Goal: Entertainment & Leisure: Browse casually

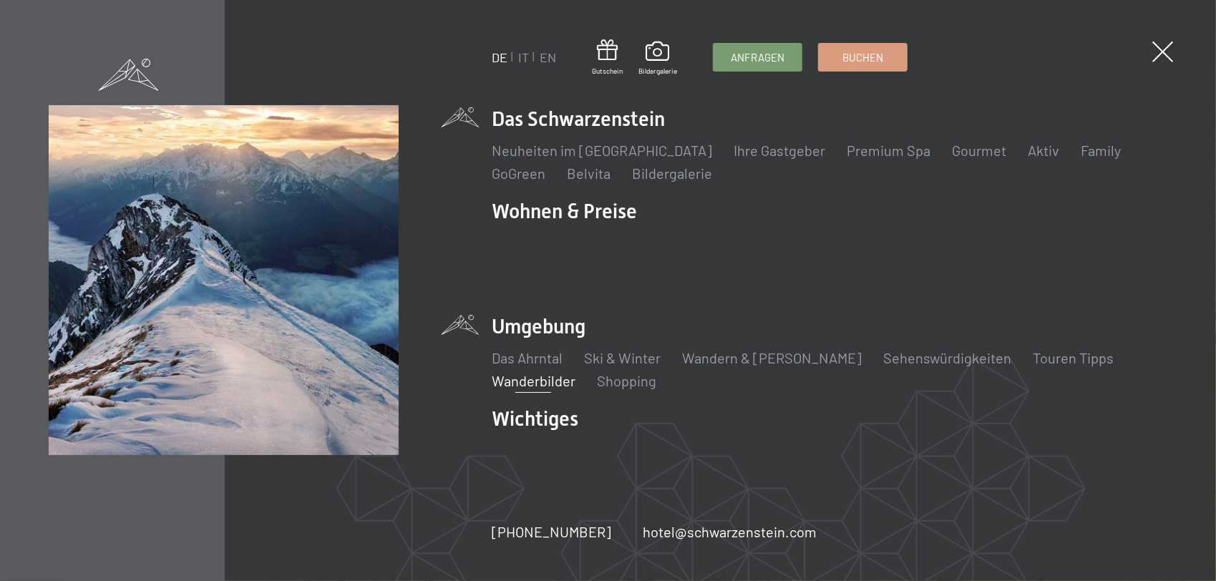
click at [541, 372] on link "Wanderbilder" at bounding box center [534, 380] width 84 height 17
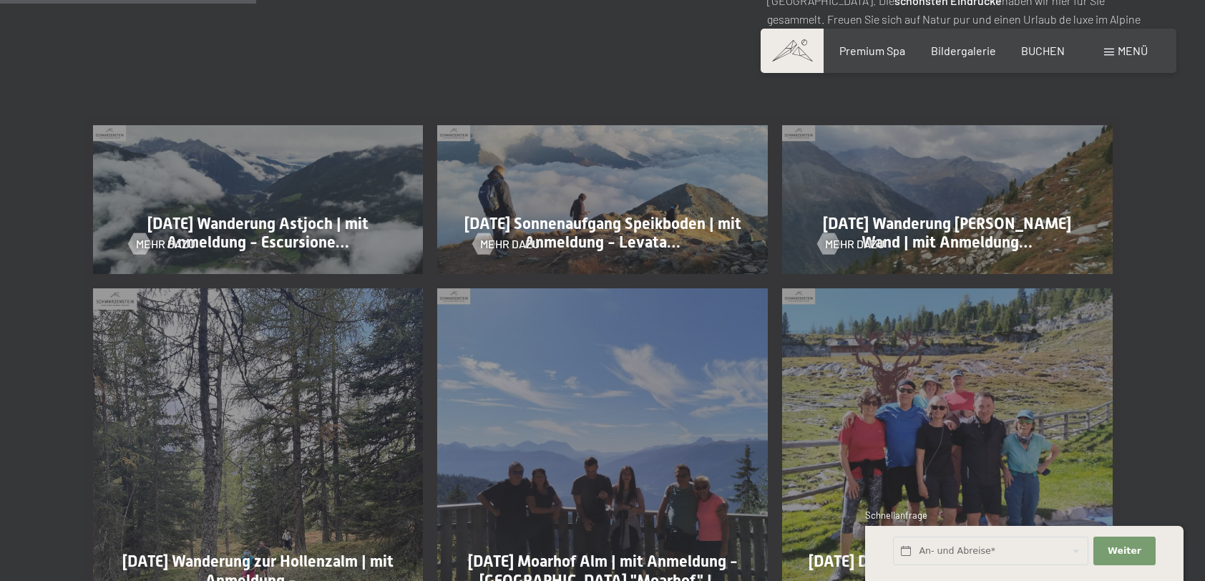
scroll to position [716, 0]
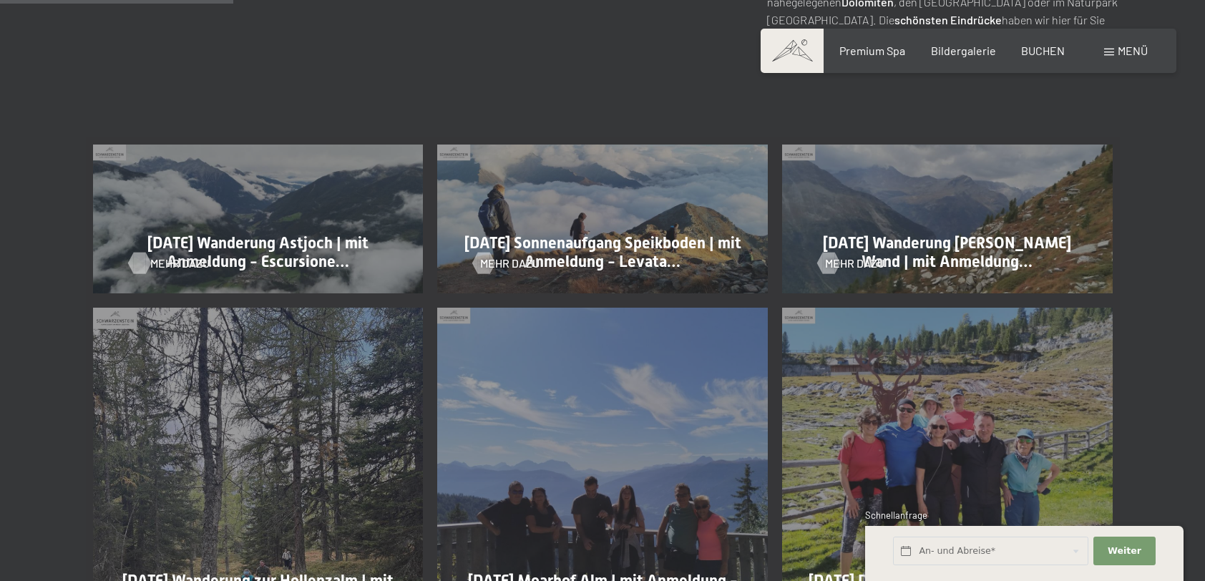
click at [145, 257] on div at bounding box center [139, 263] width 12 height 21
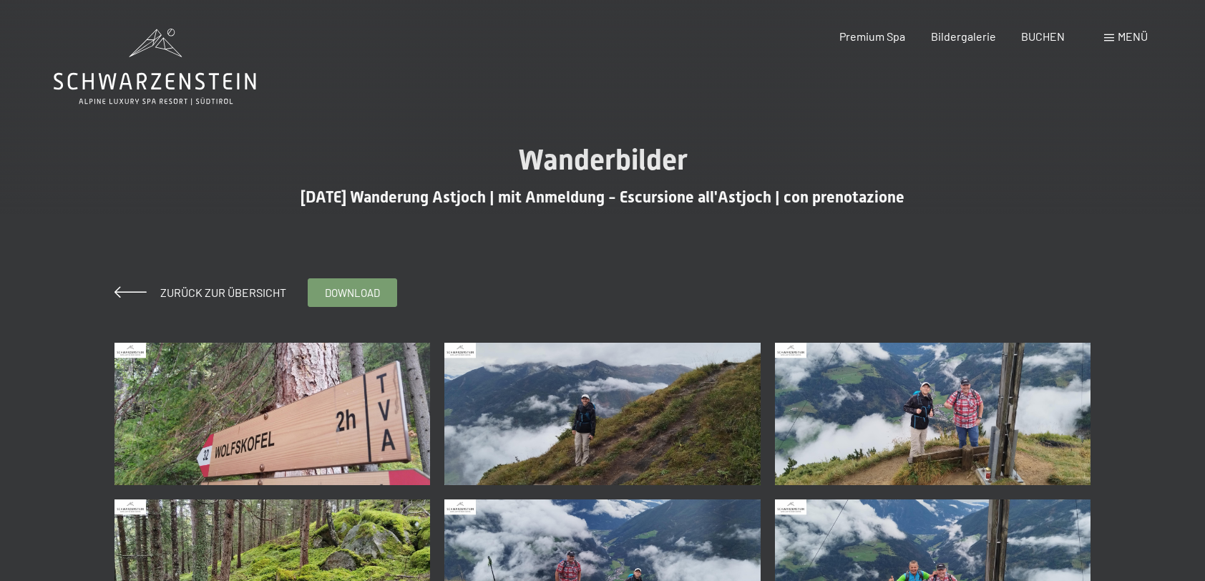
click at [288, 429] on img at bounding box center [272, 414] width 316 height 142
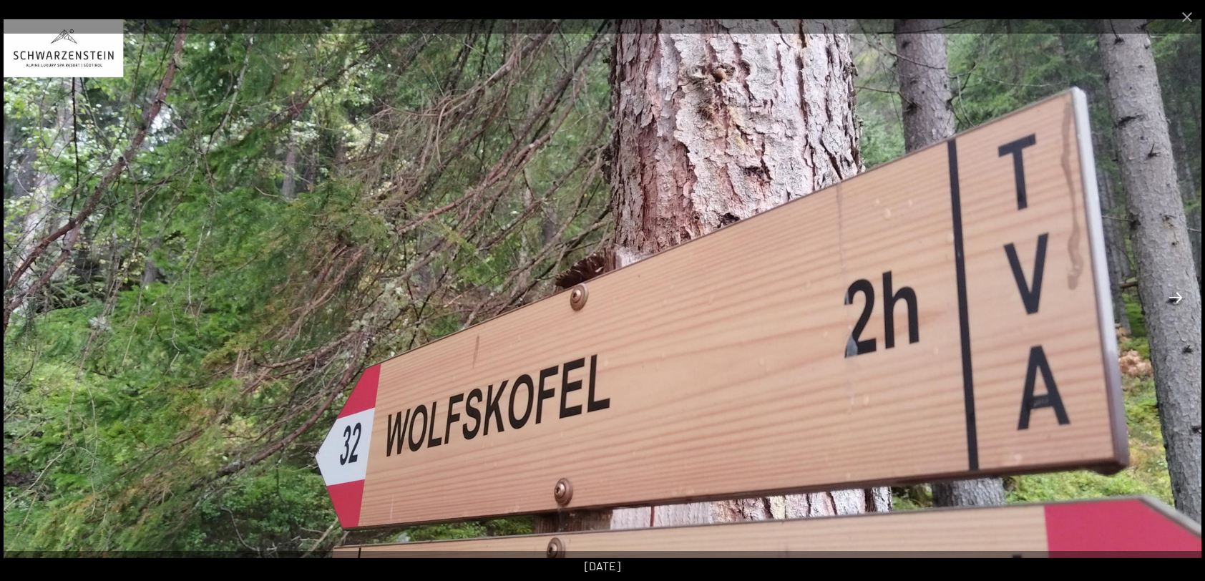
click at [1172, 296] on button "Next slide" at bounding box center [1176, 297] width 30 height 28
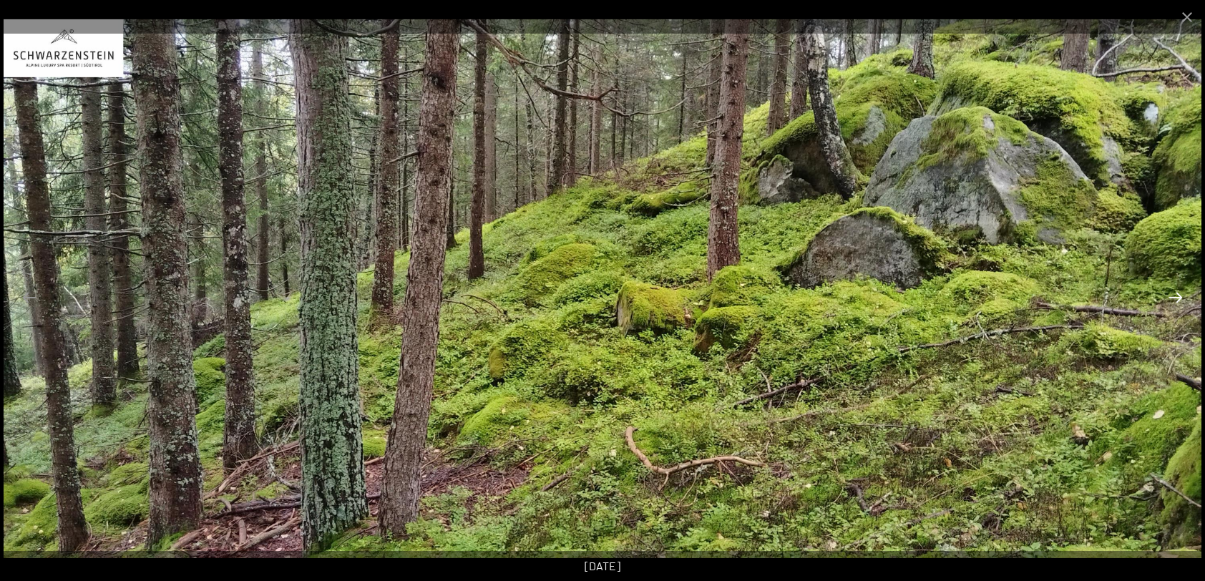
click at [1172, 296] on button "Next slide" at bounding box center [1176, 297] width 30 height 28
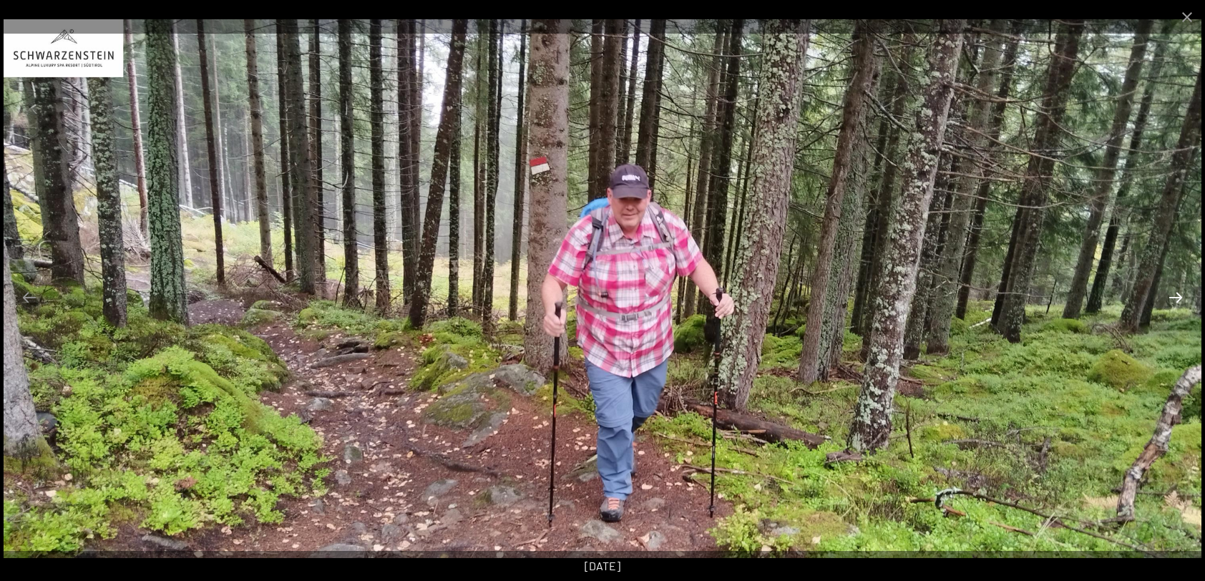
click at [1172, 296] on button "Next slide" at bounding box center [1176, 297] width 30 height 28
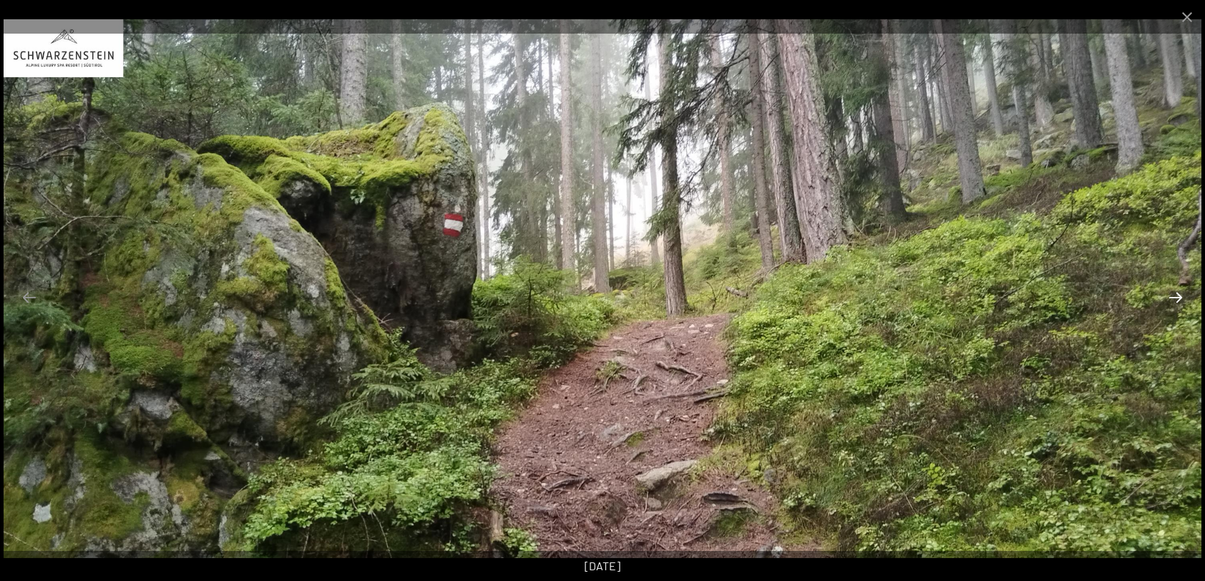
click at [1172, 296] on button "Next slide" at bounding box center [1176, 297] width 30 height 28
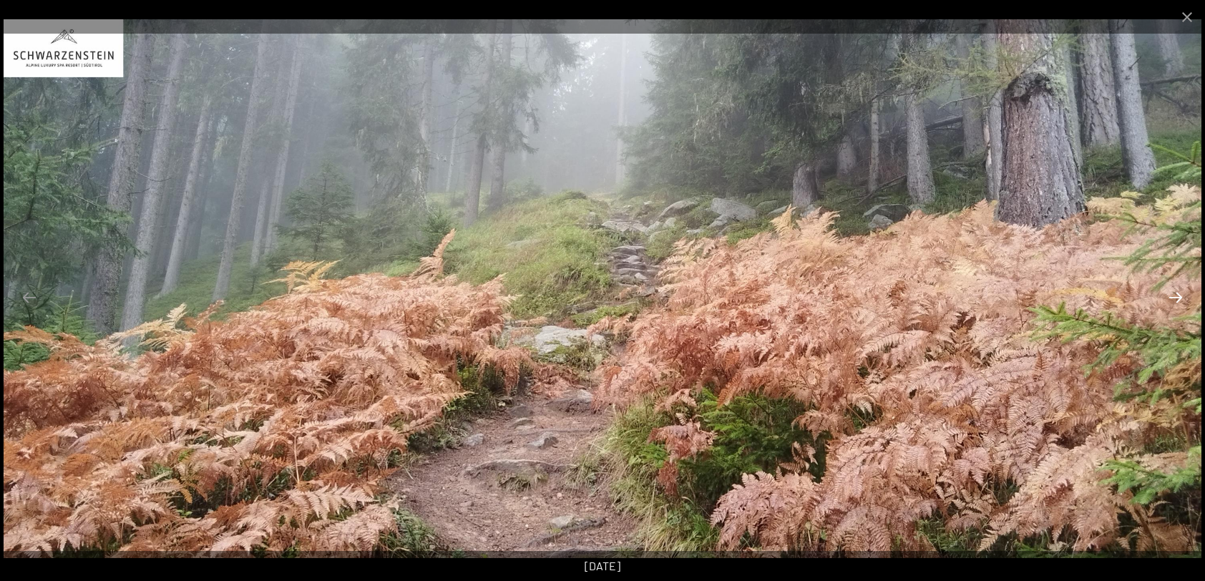
click at [1172, 296] on button "Next slide" at bounding box center [1176, 297] width 30 height 28
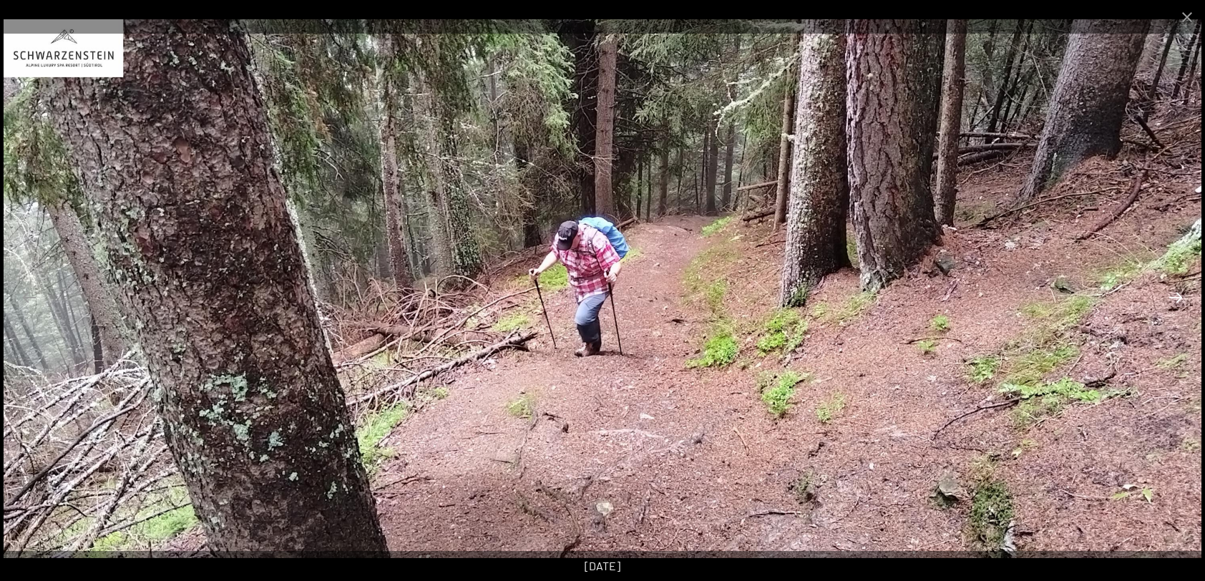
click at [1172, 296] on button "Next slide" at bounding box center [1176, 297] width 30 height 28
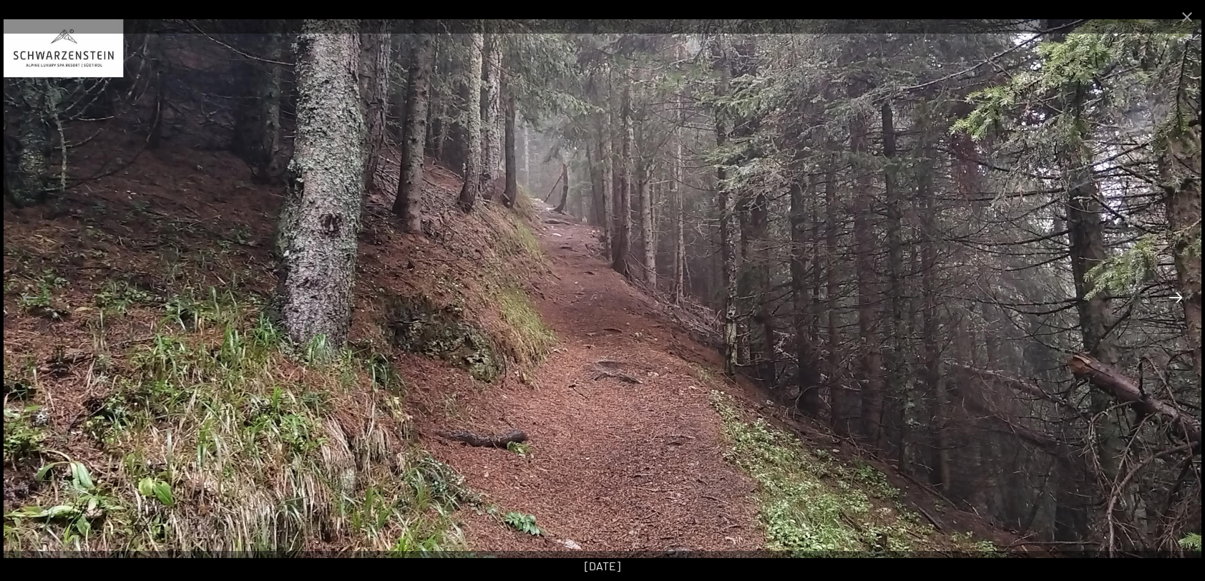
click at [1172, 296] on button "Next slide" at bounding box center [1176, 297] width 30 height 28
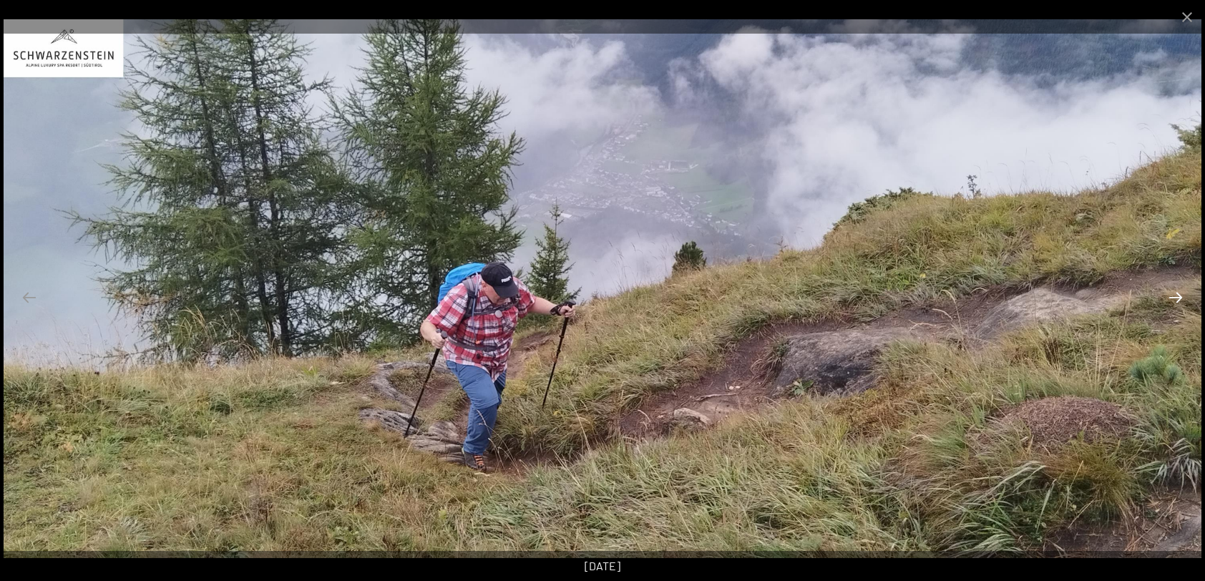
click at [1172, 296] on button "Next slide" at bounding box center [1176, 297] width 30 height 28
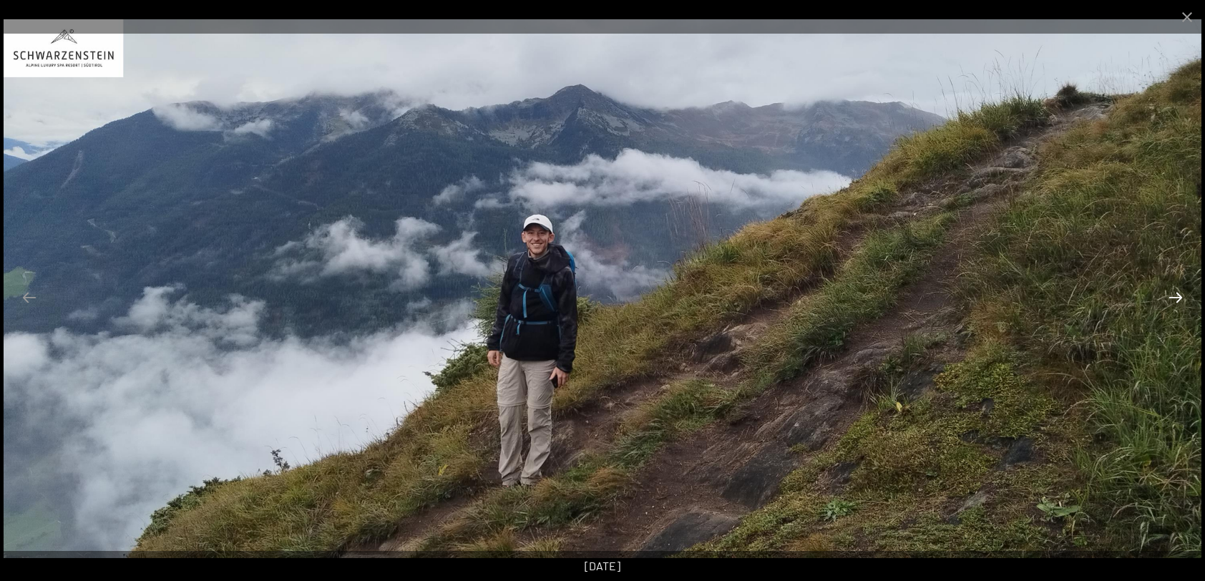
click at [1172, 296] on button "Next slide" at bounding box center [1176, 297] width 30 height 28
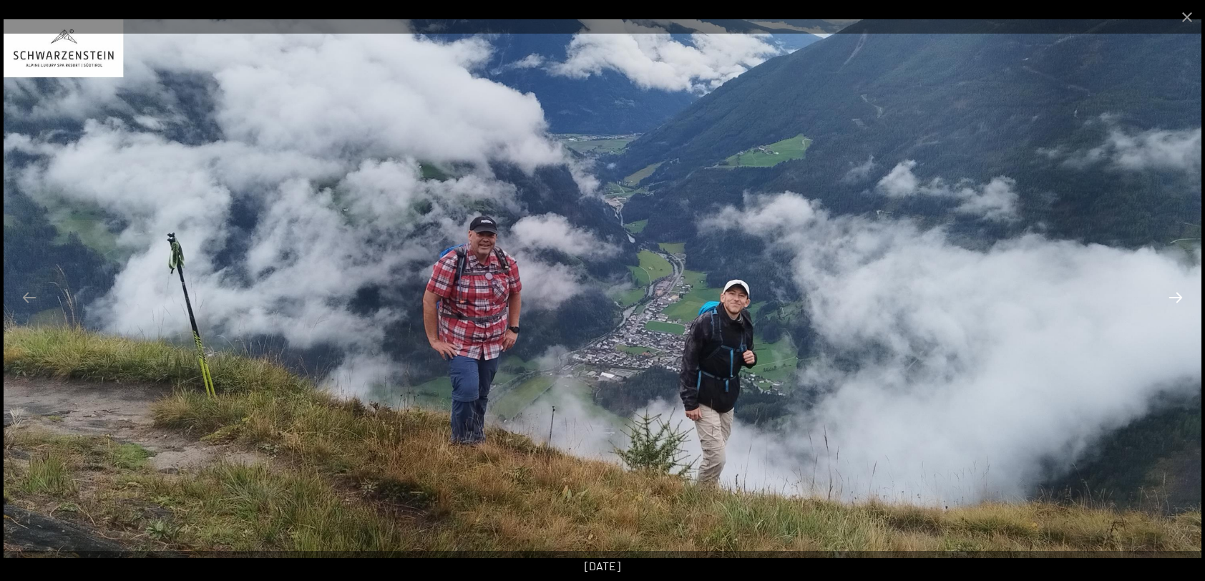
click at [1172, 296] on button "Next slide" at bounding box center [1176, 297] width 30 height 28
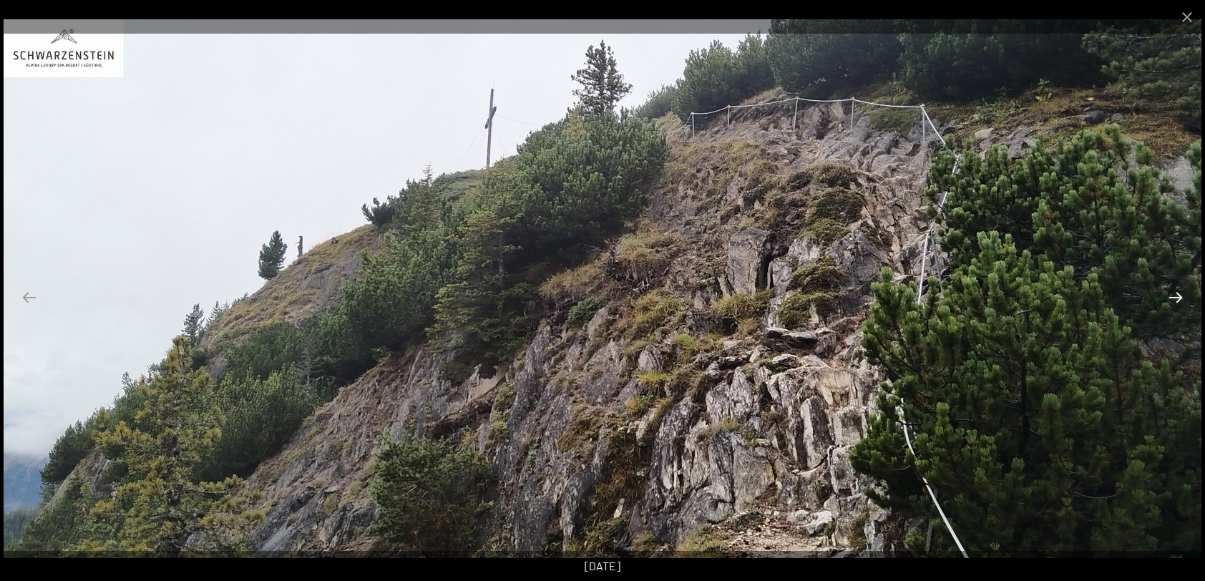
click at [1172, 296] on button "Next slide" at bounding box center [1176, 297] width 30 height 28
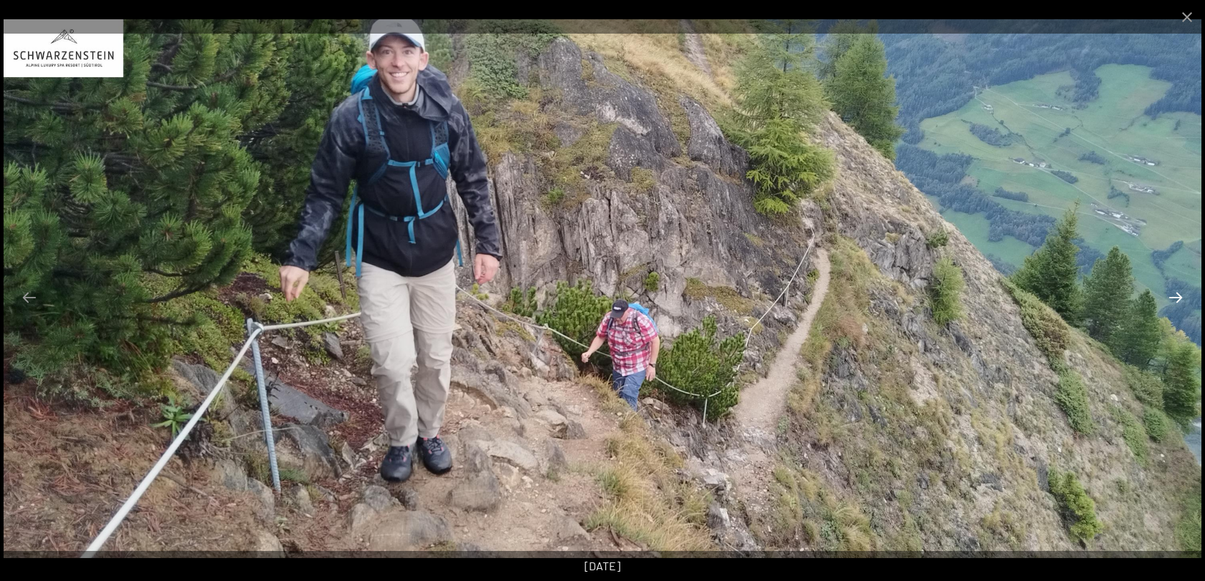
click at [1172, 296] on button "Next slide" at bounding box center [1176, 297] width 30 height 28
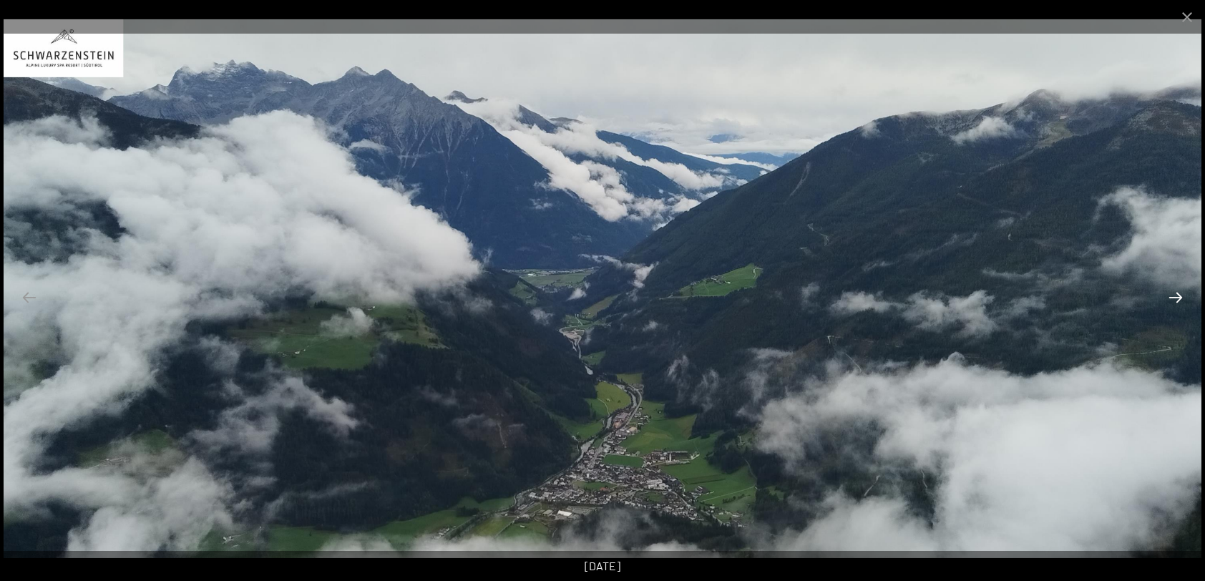
click at [1172, 296] on button "Next slide" at bounding box center [1176, 297] width 30 height 28
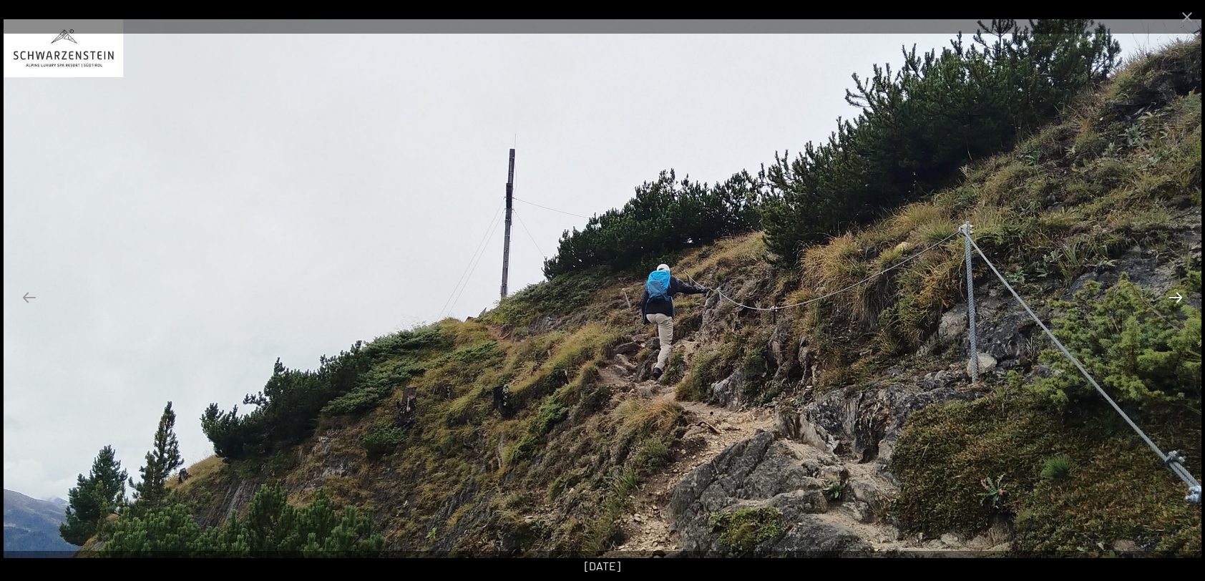
click at [1172, 296] on button "Next slide" at bounding box center [1176, 297] width 30 height 28
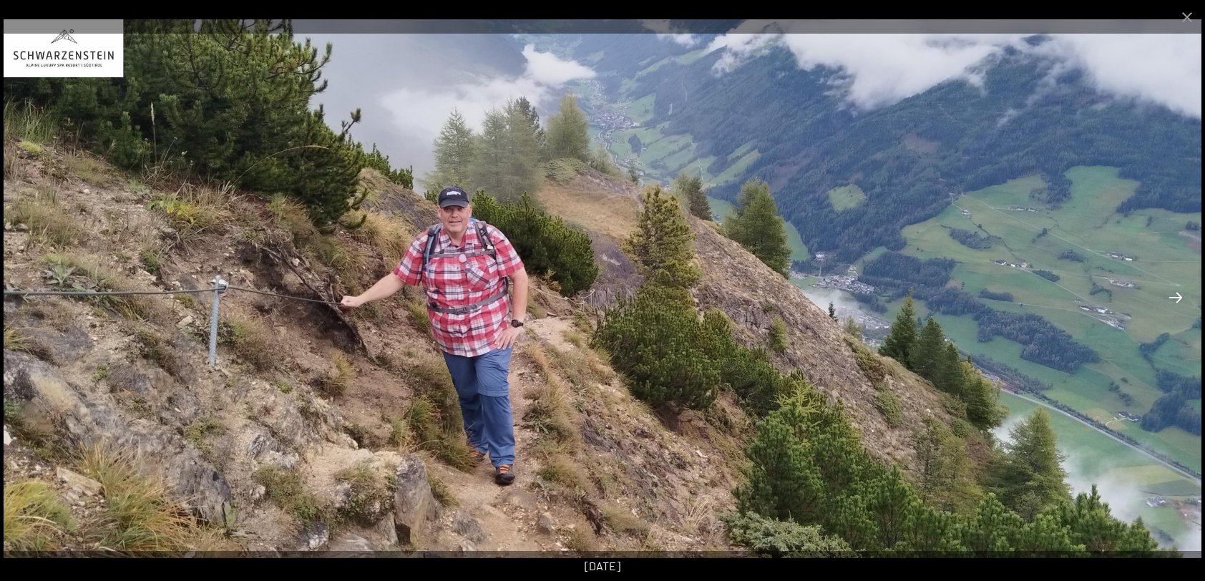
click at [1172, 296] on button "Next slide" at bounding box center [1176, 297] width 30 height 28
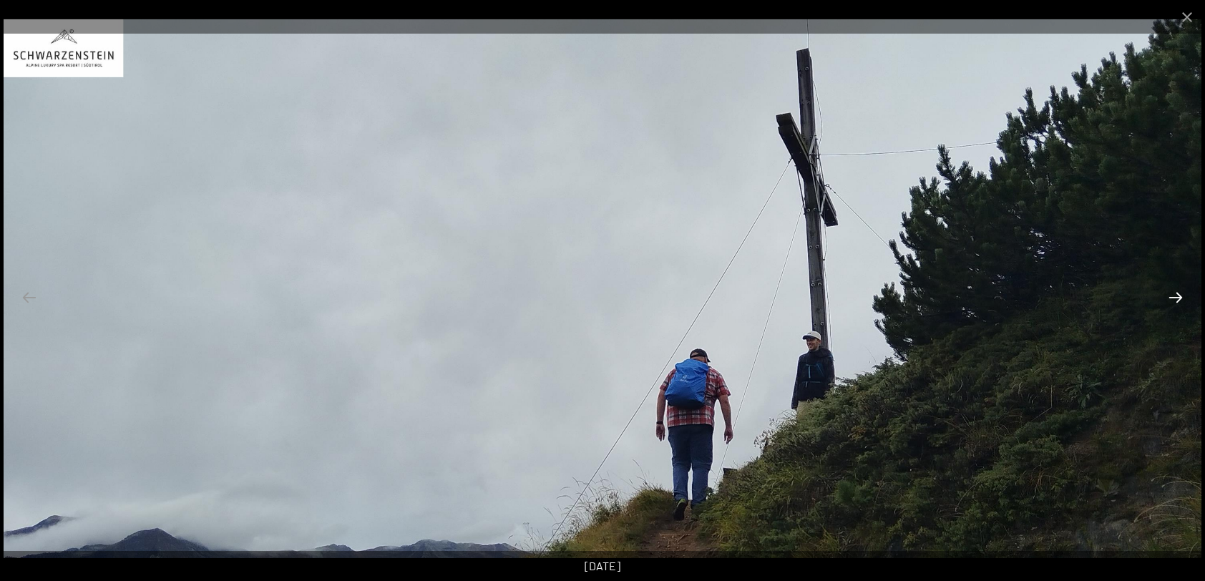
click at [1172, 296] on button "Next slide" at bounding box center [1176, 297] width 30 height 28
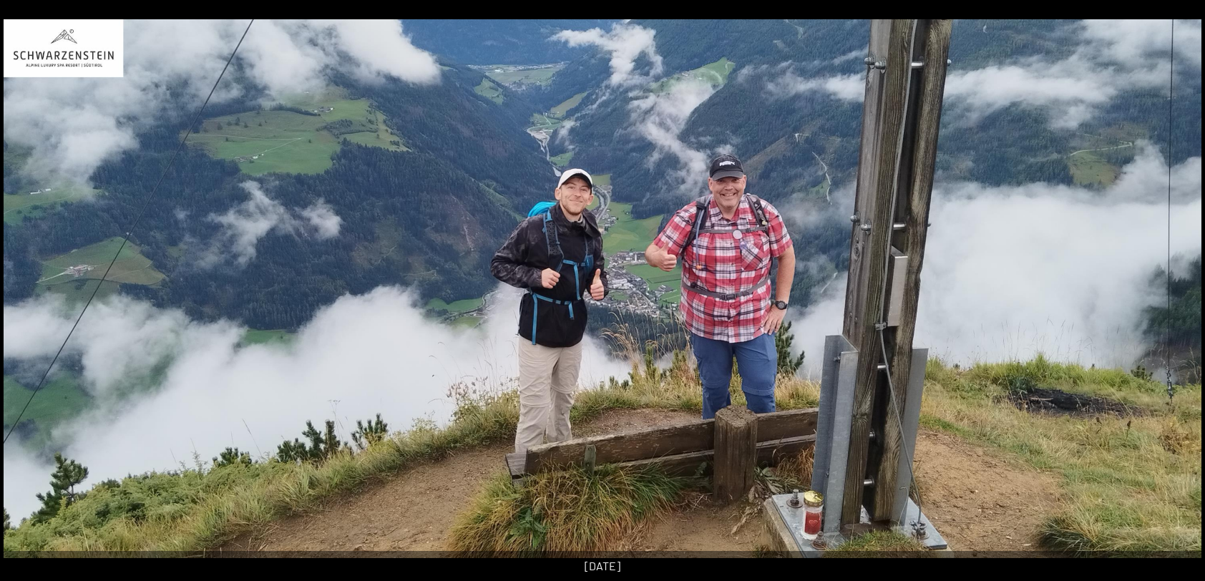
click at [1172, 296] on button "Next slide" at bounding box center [1183, 297] width 30 height 28
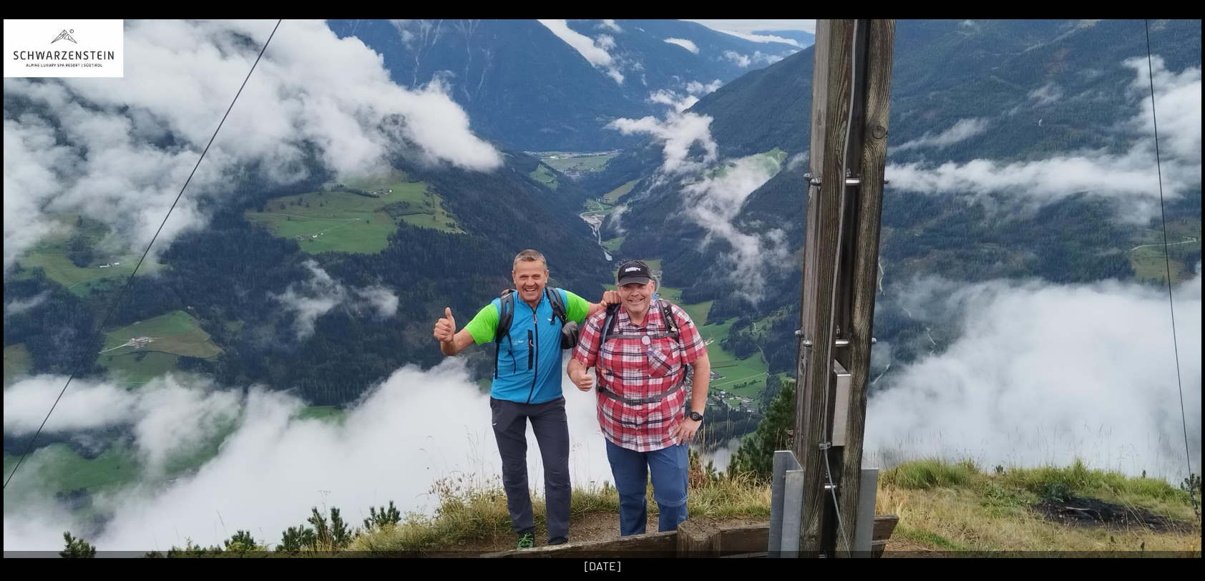
click at [1171, 296] on button "Next slide" at bounding box center [1183, 297] width 30 height 28
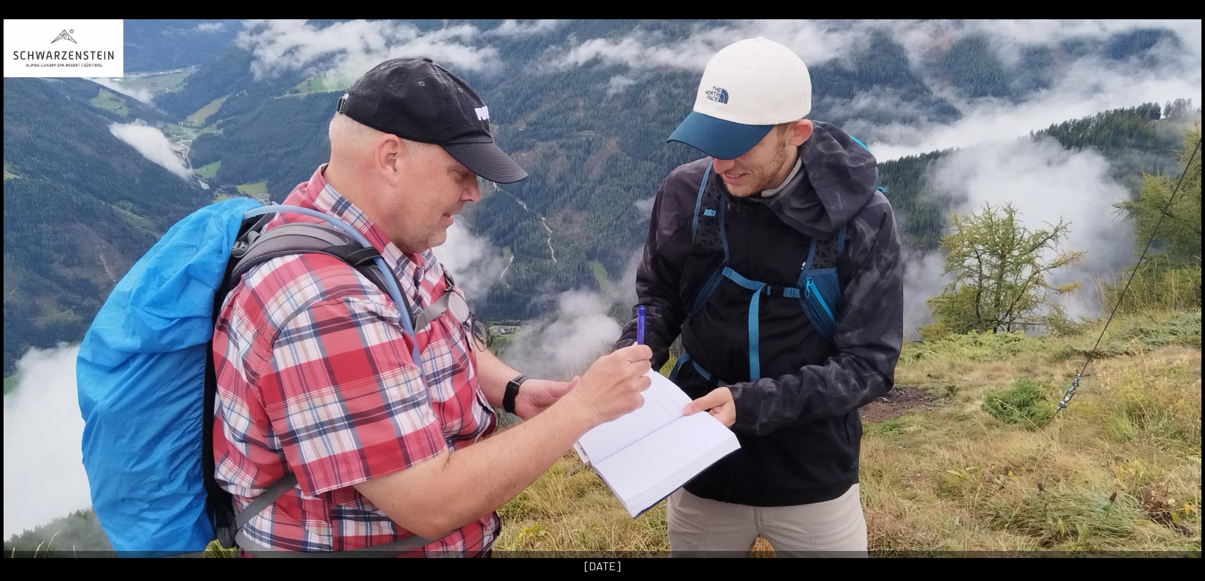
click at [1171, 296] on button "Next slide" at bounding box center [1183, 297] width 30 height 28
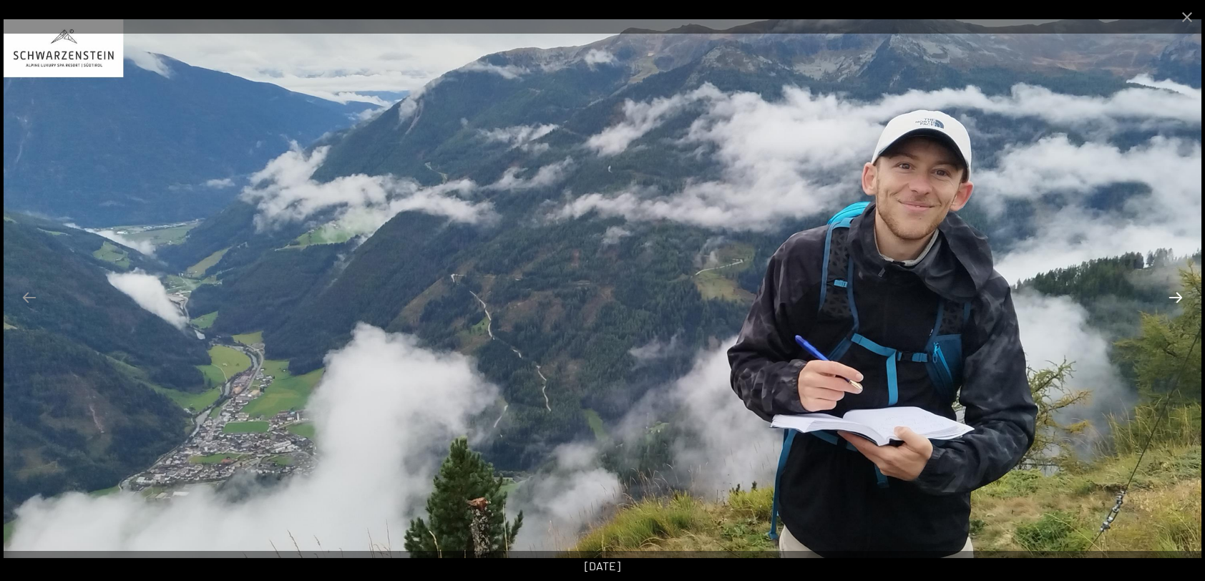
click at [1179, 299] on button "Next slide" at bounding box center [1176, 297] width 30 height 28
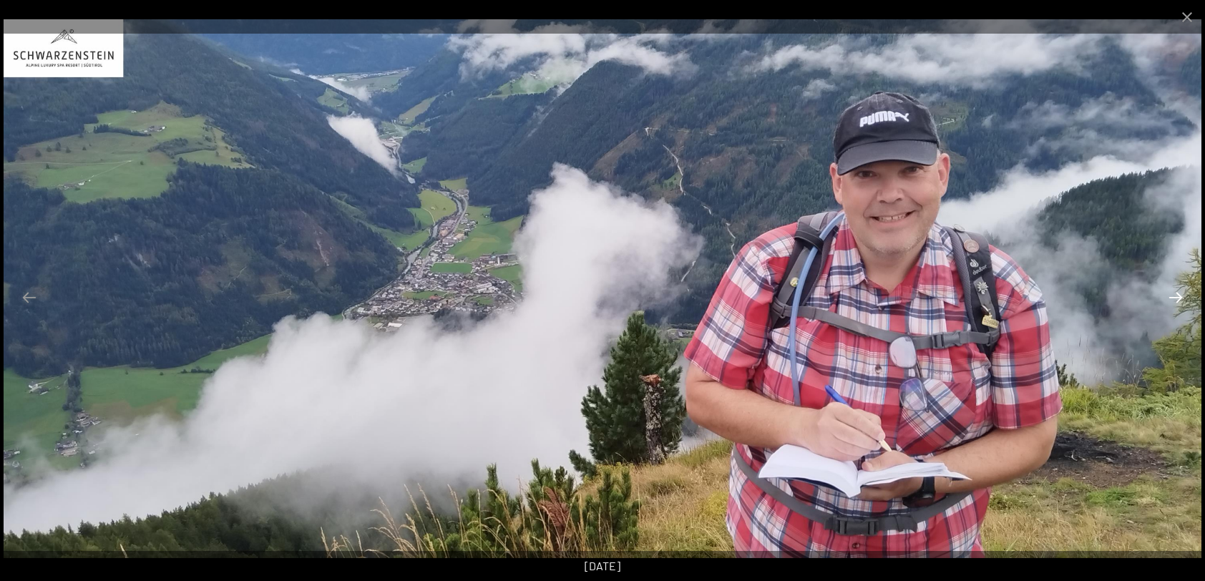
click at [1174, 297] on button "Next slide" at bounding box center [1176, 297] width 30 height 28
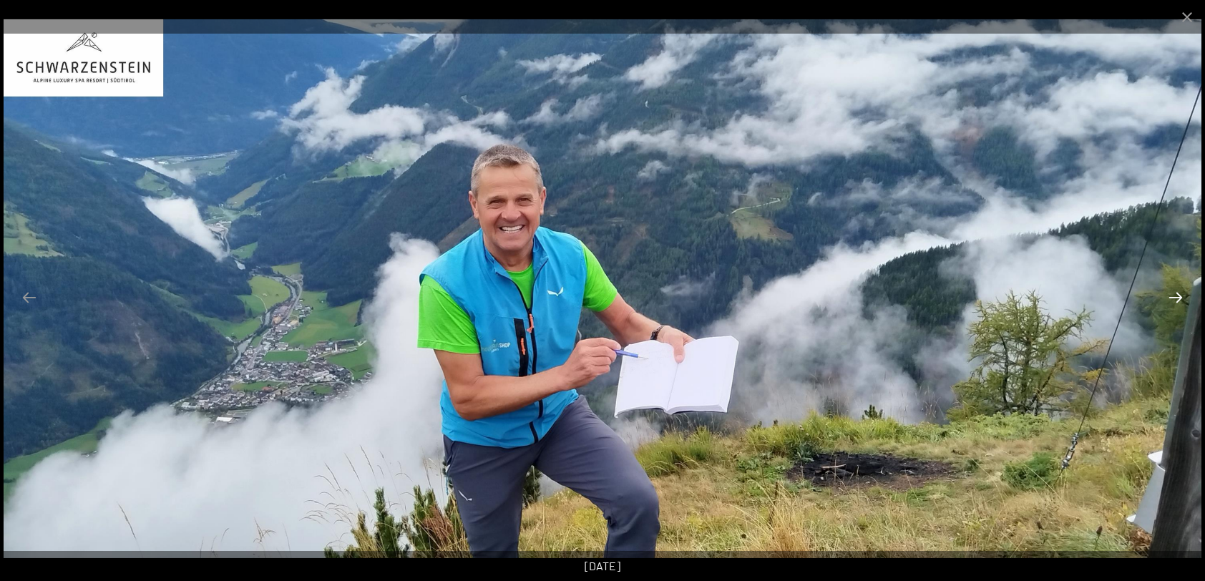
click at [1174, 301] on button "Next slide" at bounding box center [1176, 297] width 30 height 28
